Goal: Task Accomplishment & Management: Complete application form

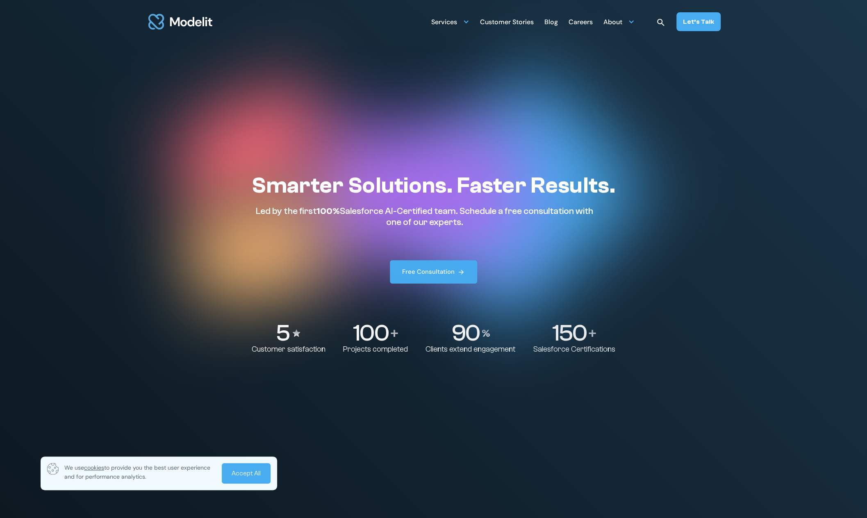
click at [590, 21] on div "Careers" at bounding box center [580, 23] width 24 height 16
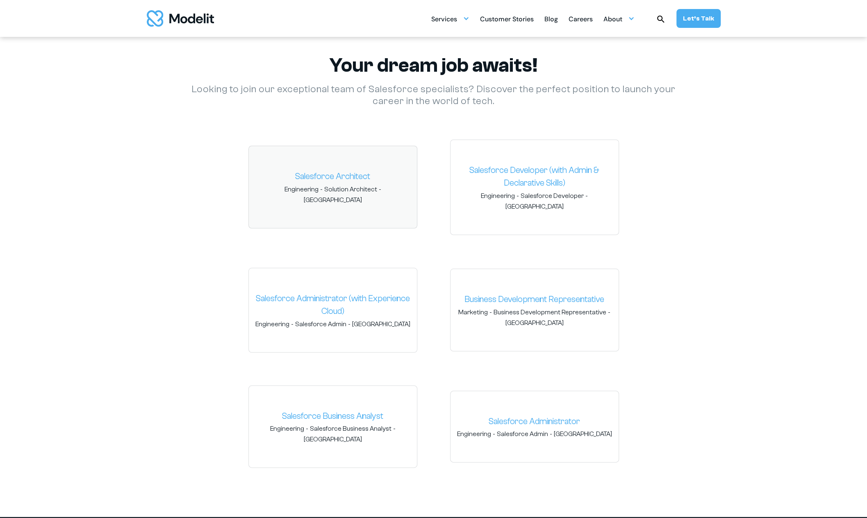
scroll to position [1188, 0]
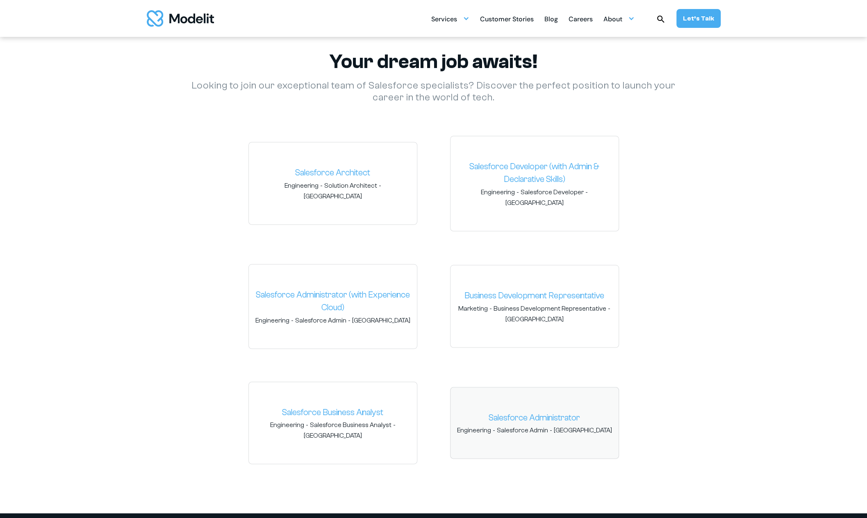
click at [566, 411] on link "Salesforce Administrator" at bounding box center [534, 417] width 155 height 13
